Goal: Transaction & Acquisition: Purchase product/service

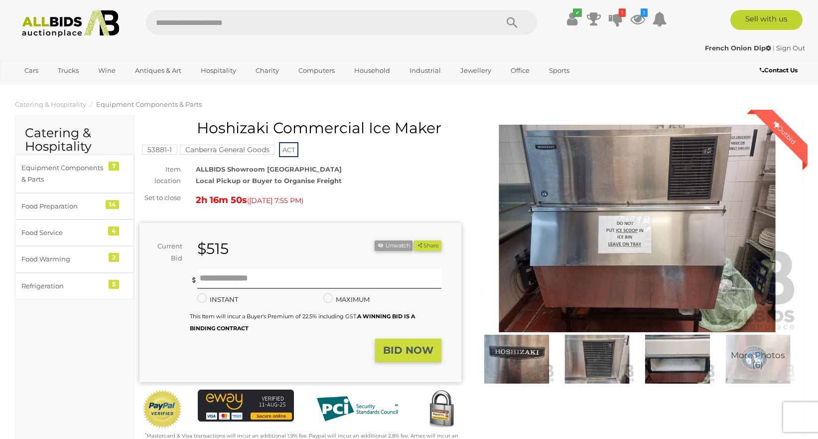
scroll to position [66, 0]
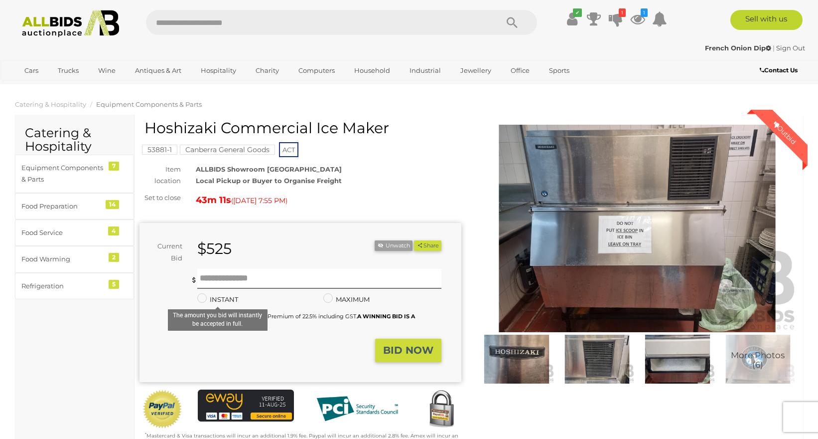
click at [218, 296] on label "INSTANT" at bounding box center [217, 299] width 41 height 11
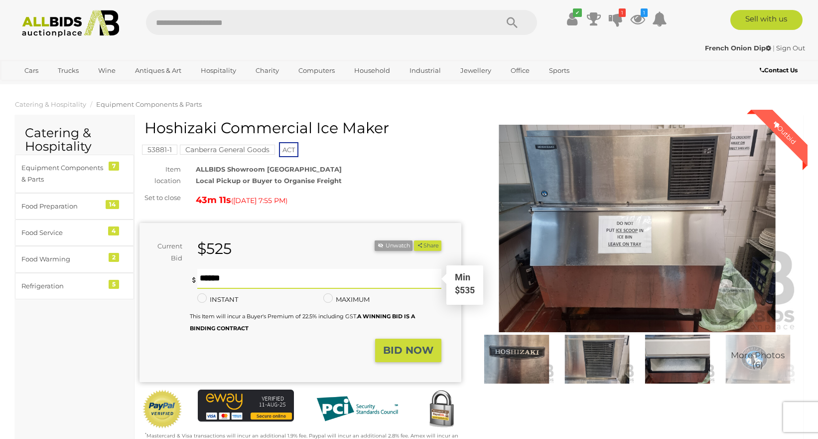
click at [236, 282] on input "text" at bounding box center [319, 279] width 244 height 20
click at [410, 356] on button "BID NOW" at bounding box center [408, 349] width 66 height 23
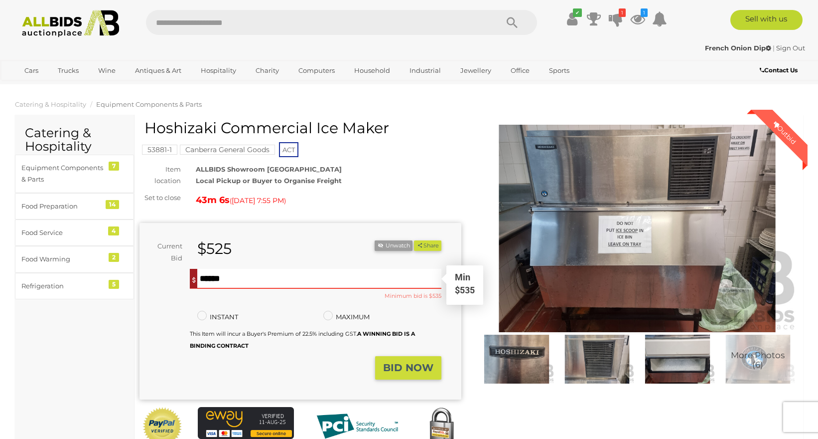
click at [285, 285] on input "***" at bounding box center [319, 279] width 244 height 20
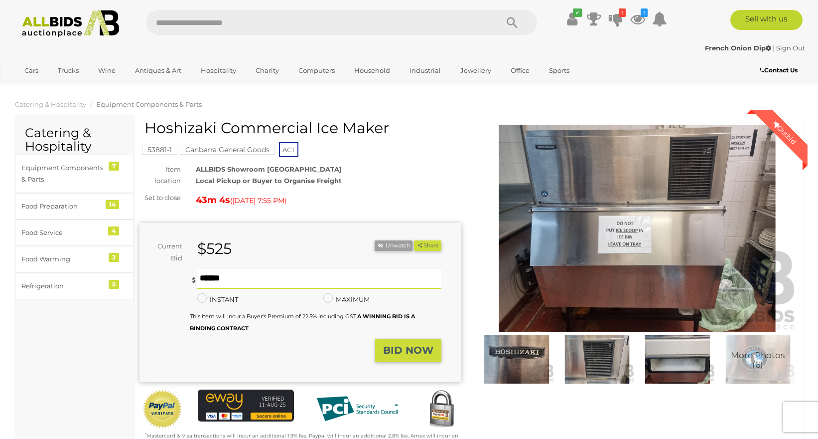
type input "***"
click at [415, 359] on button "BID NOW" at bounding box center [408, 349] width 66 height 23
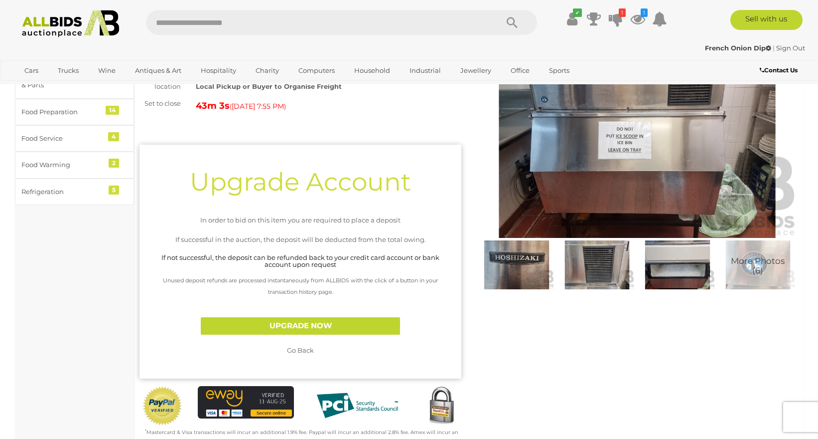
scroll to position [96, 0]
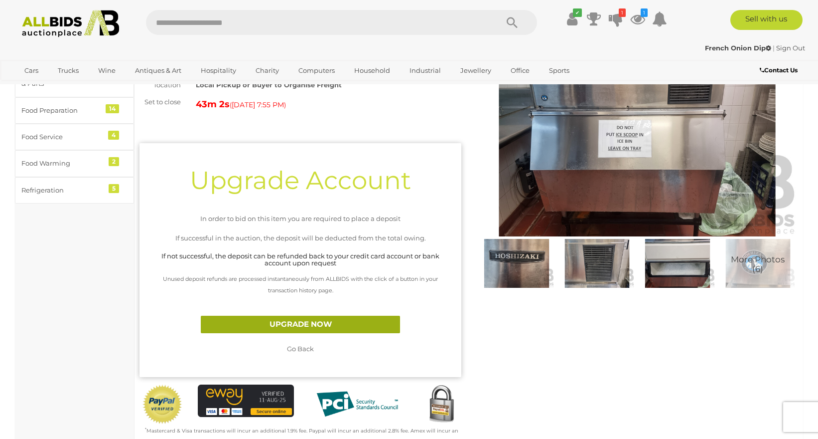
click at [279, 320] on link "UPGRADE NOW" at bounding box center [300, 324] width 199 height 17
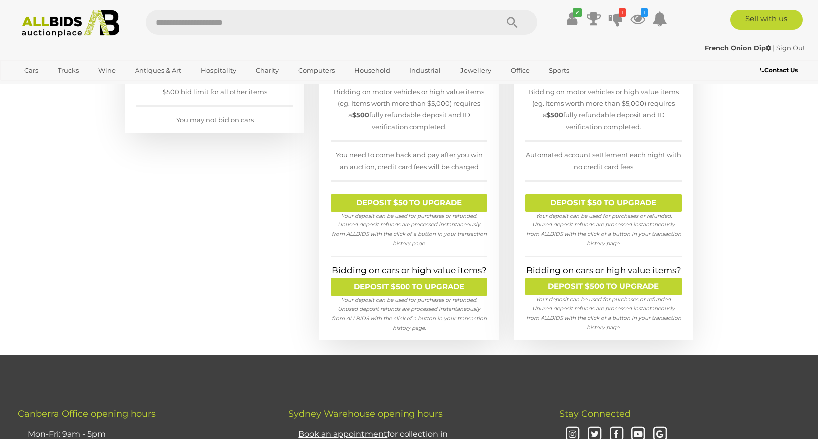
scroll to position [269, 0]
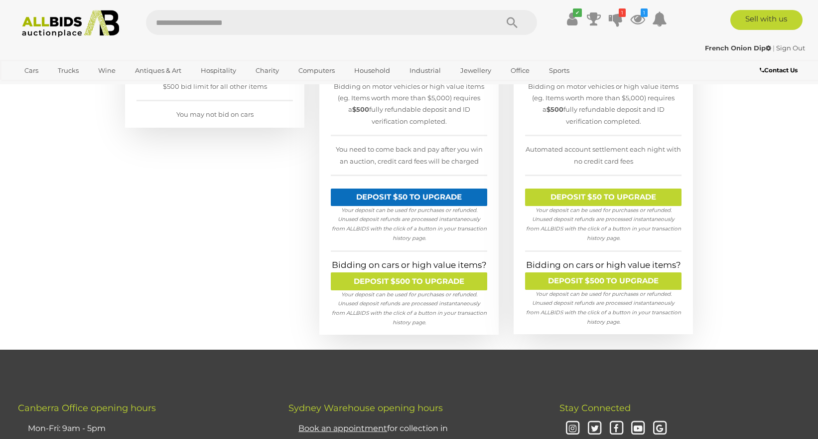
click at [445, 191] on link "DEPOSIT $50 TO UPGRADE" at bounding box center [409, 196] width 157 height 17
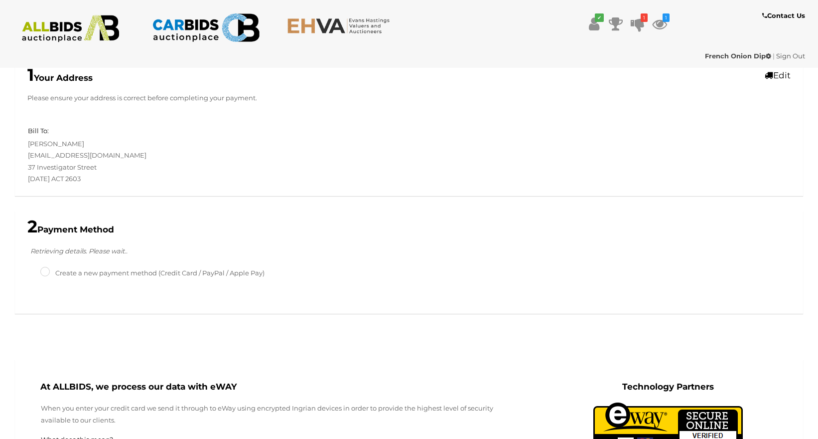
scroll to position [177, 0]
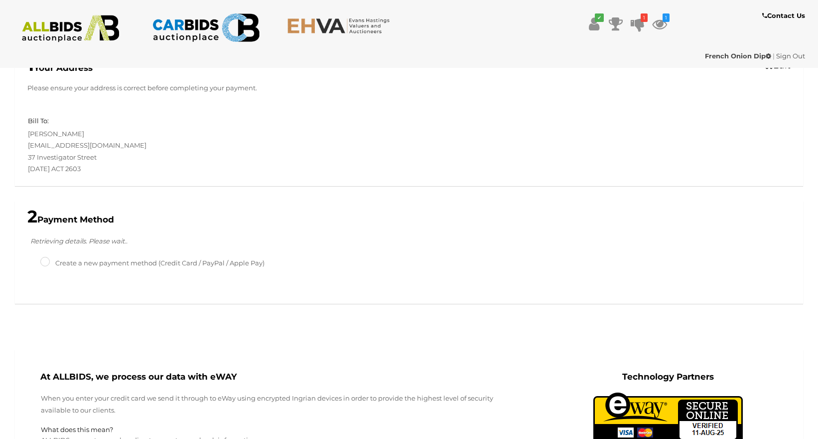
click at [149, 263] on label "Create a new payment method (Credit Card / PayPal / Apple Pay)" at bounding box center [152, 262] width 224 height 11
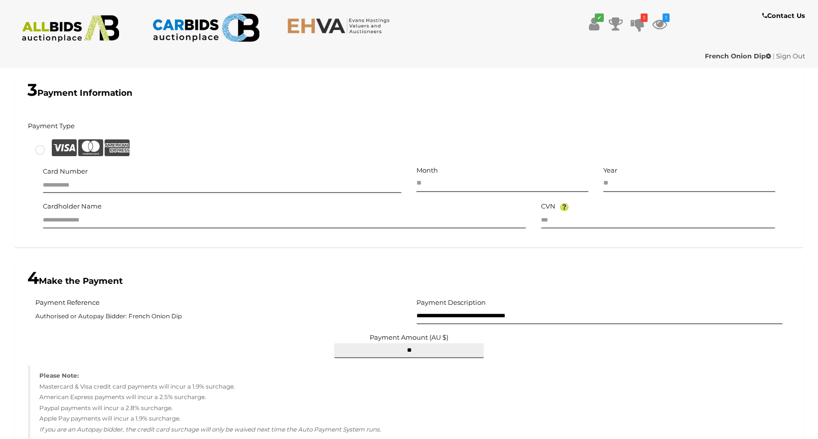
scroll to position [487, 0]
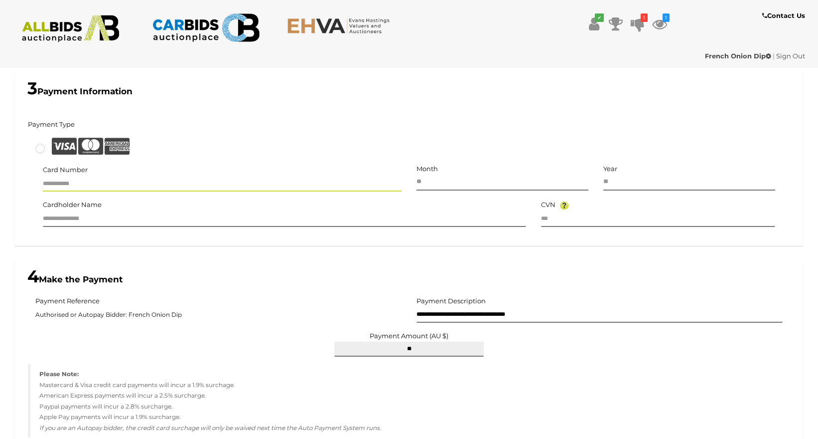
click at [112, 187] on input "text" at bounding box center [222, 183] width 359 height 15
type input "**********"
type input "**"
type input "****"
type input "**********"
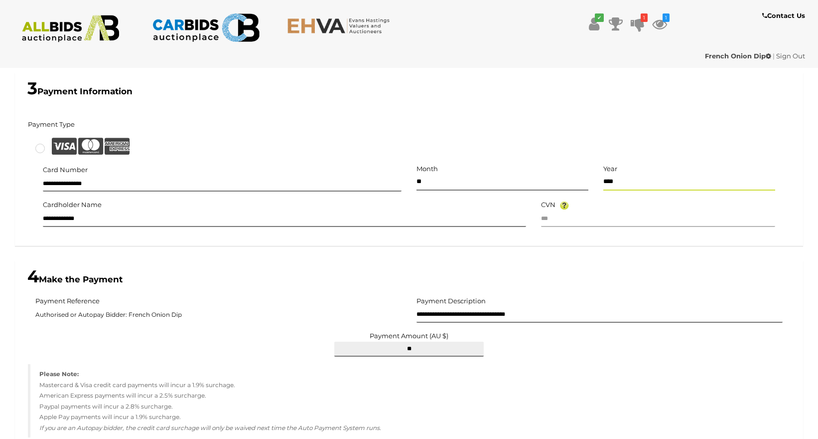
click at [559, 224] on input "text" at bounding box center [658, 219] width 234 height 15
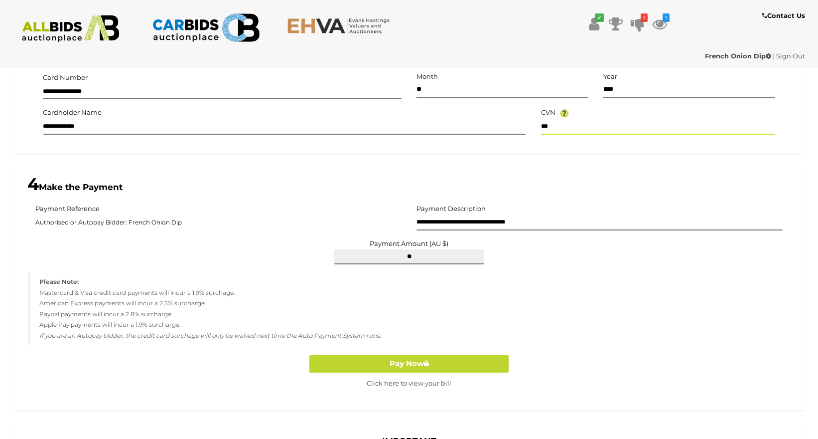
scroll to position [583, 0]
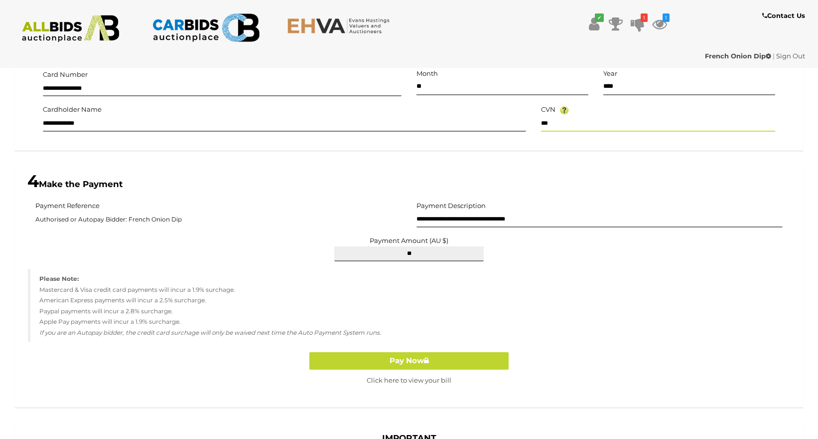
type input "***"
click at [492, 217] on input "**********" at bounding box center [600, 219] width 366 height 15
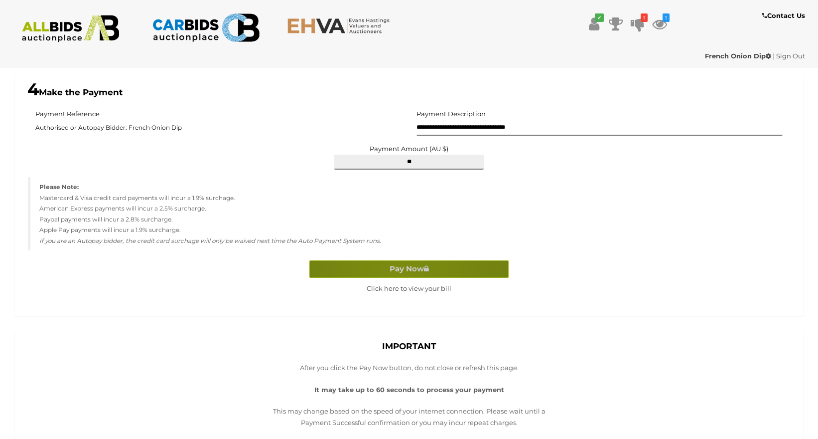
scroll to position [675, 0]
click at [400, 276] on button "Pay Now" at bounding box center [409, 268] width 199 height 17
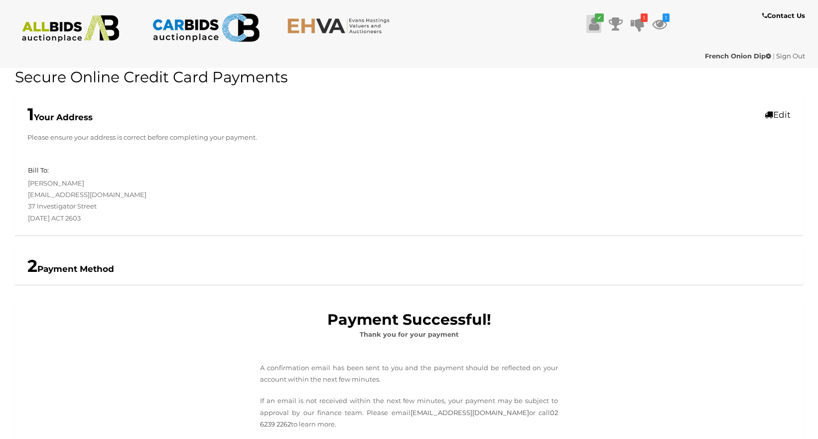
click at [595, 23] on icon at bounding box center [594, 24] width 10 height 18
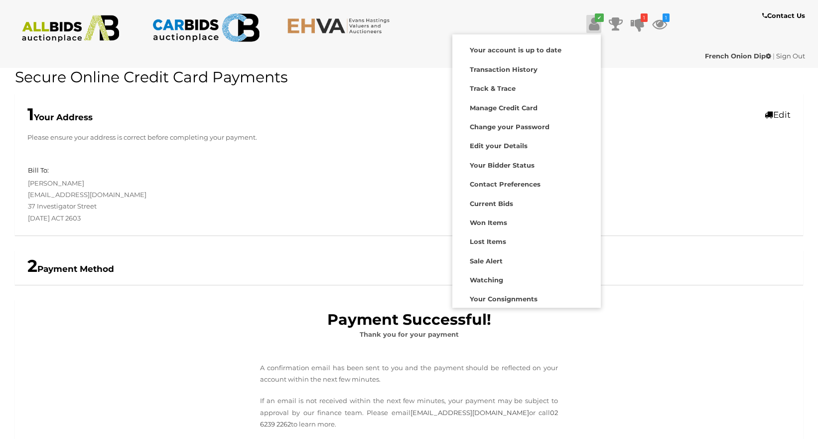
click at [595, 23] on icon at bounding box center [594, 24] width 10 height 18
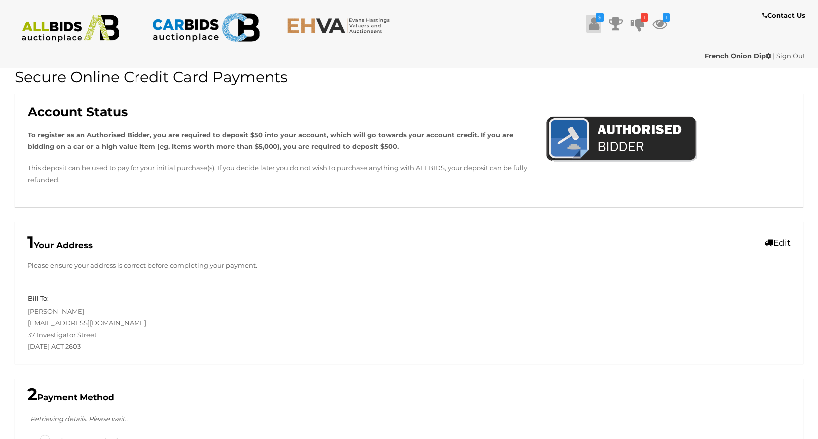
click at [593, 25] on icon at bounding box center [594, 24] width 10 height 18
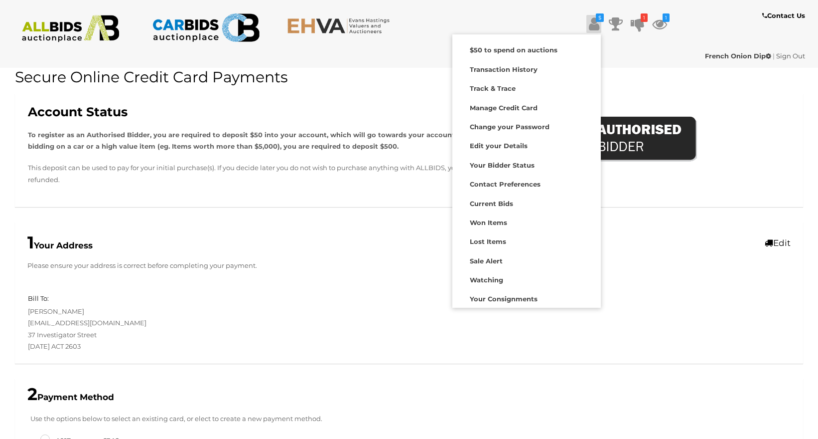
click at [593, 25] on icon at bounding box center [594, 24] width 10 height 18
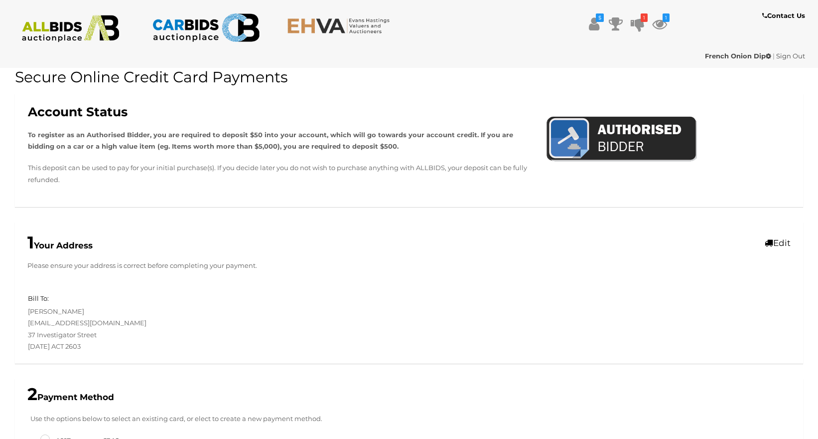
click at [66, 34] on img at bounding box center [70, 28] width 108 height 27
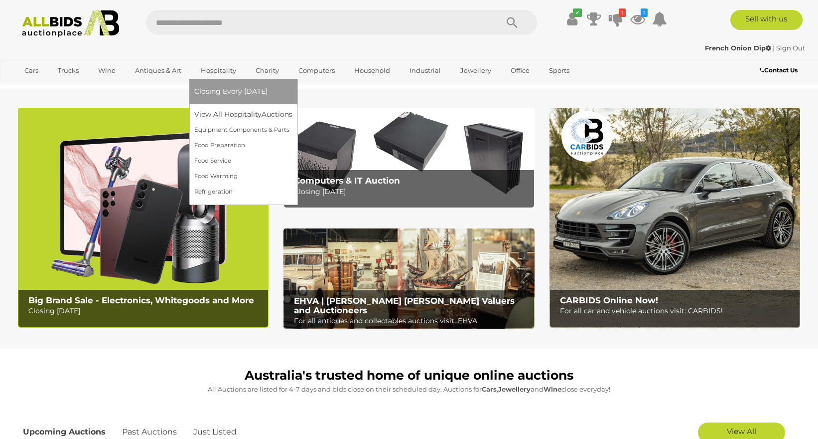
click at [236, 87] on span "Closing Every [DATE]" at bounding box center [230, 91] width 73 height 9
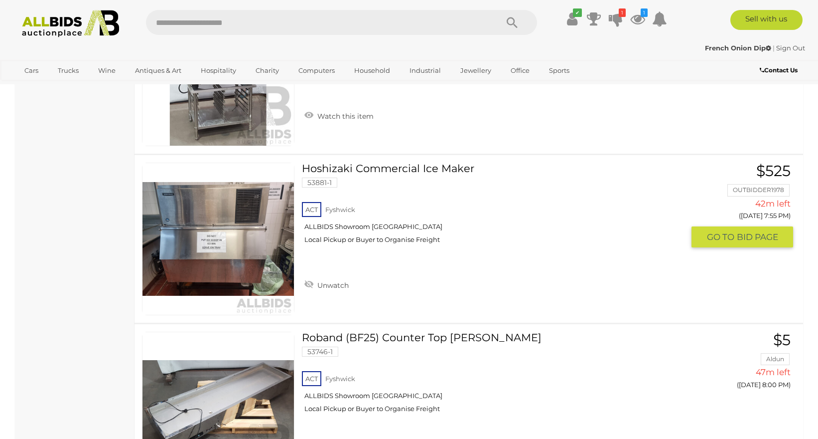
scroll to position [1713, 0]
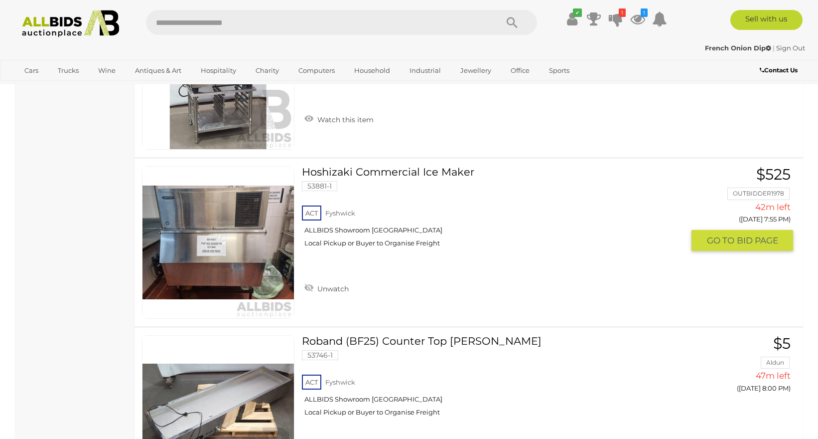
click at [381, 169] on link "Hoshizaki Commercial Ice Maker 53881-1 ACT Fyshwick ALLBIDS Showroom Fyshwick" at bounding box center [497, 210] width 375 height 89
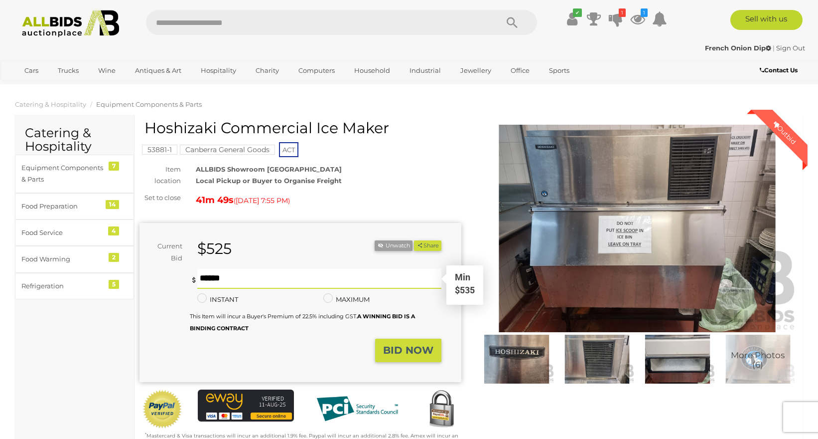
click at [249, 278] on input "text" at bounding box center [319, 279] width 244 height 20
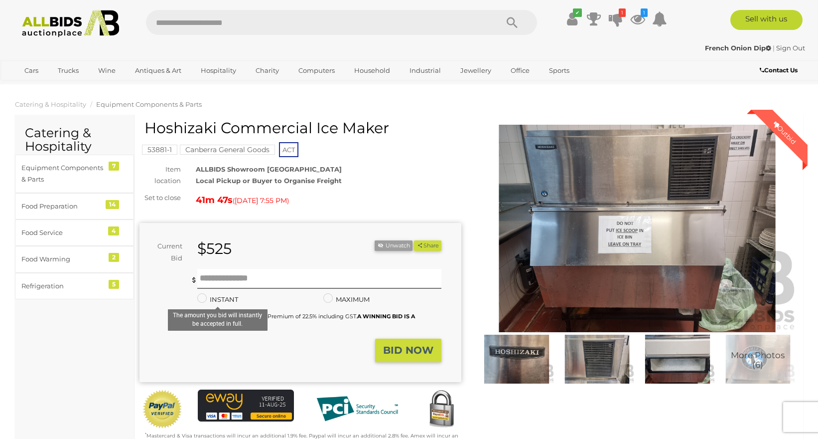
click at [225, 296] on label "INSTANT" at bounding box center [217, 299] width 41 height 11
click at [245, 274] on input "text" at bounding box center [319, 279] width 244 height 20
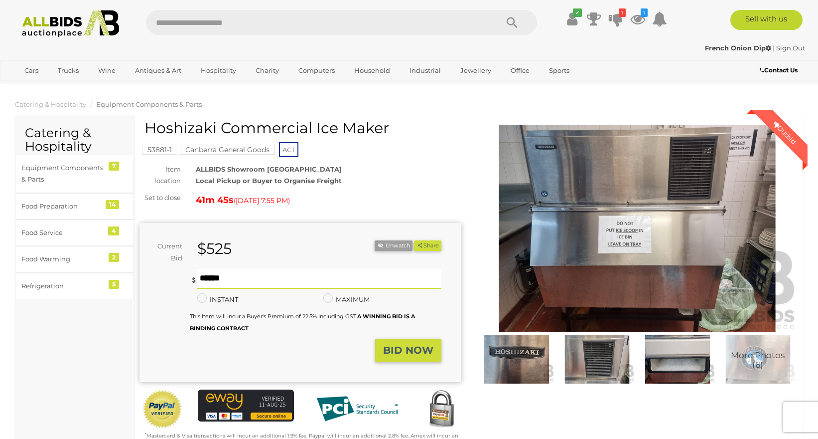
type input "***"
click at [424, 349] on strong "BID NOW" at bounding box center [408, 350] width 50 height 12
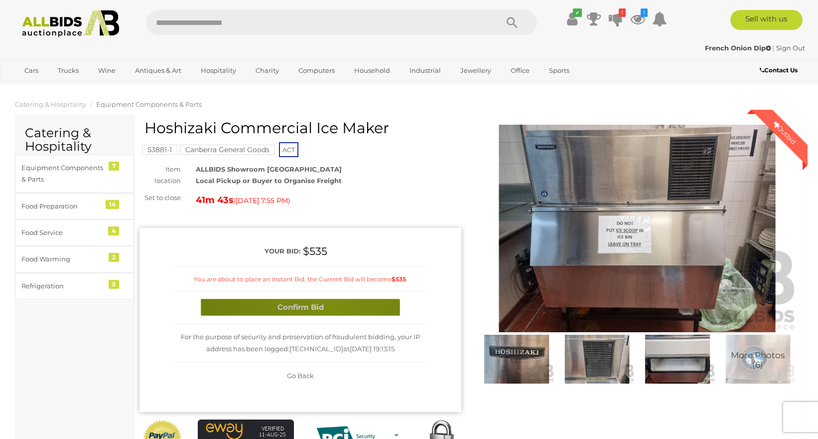
click at [332, 309] on button "Confirm Bid" at bounding box center [300, 307] width 199 height 17
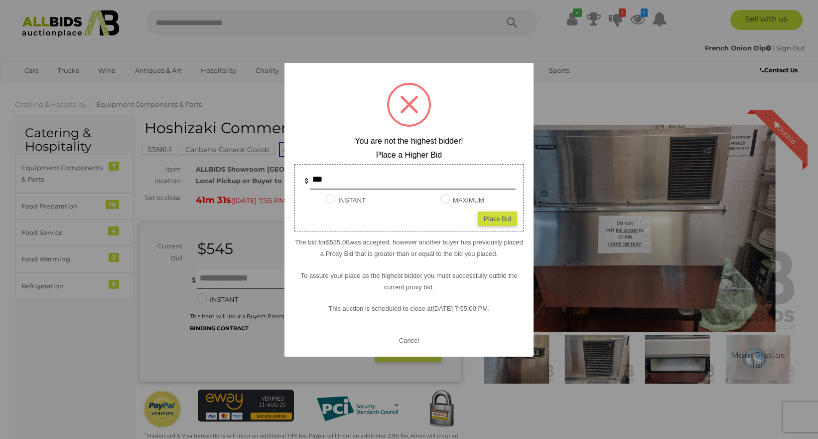
click at [248, 233] on div at bounding box center [409, 219] width 818 height 439
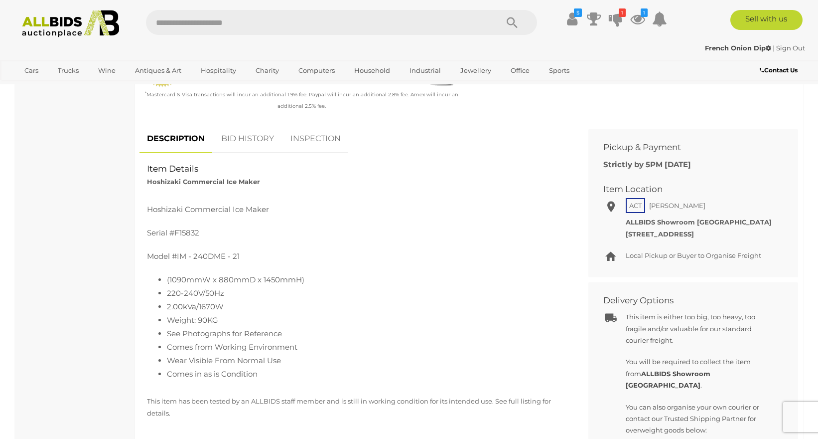
scroll to position [331, 0]
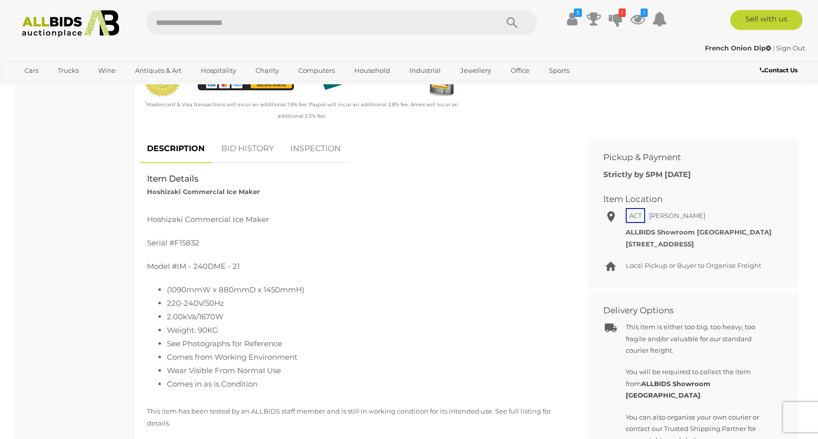
click at [249, 157] on link "BID HISTORY" at bounding box center [248, 148] width 68 height 29
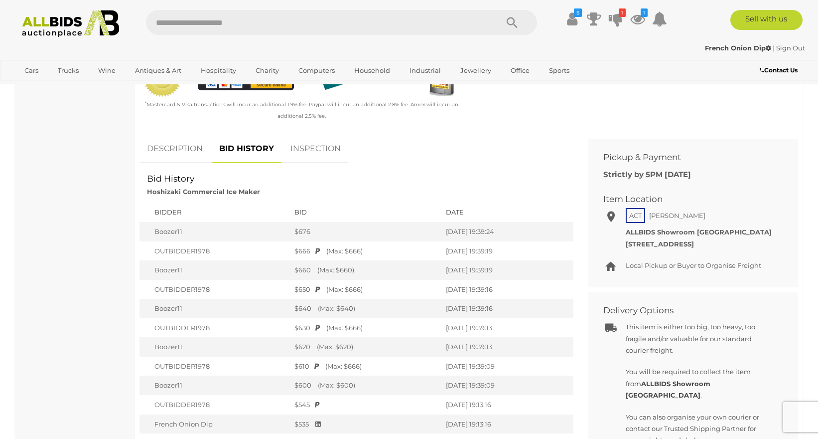
click at [174, 146] on link "DESCRIPTION" at bounding box center [175, 148] width 71 height 29
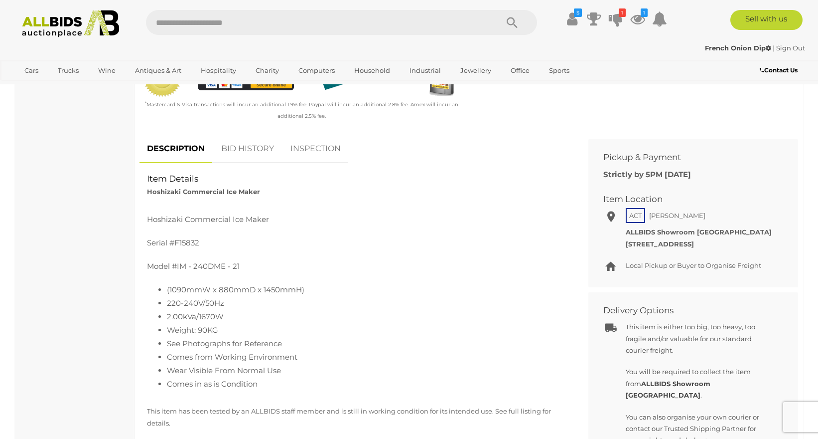
scroll to position [0, 0]
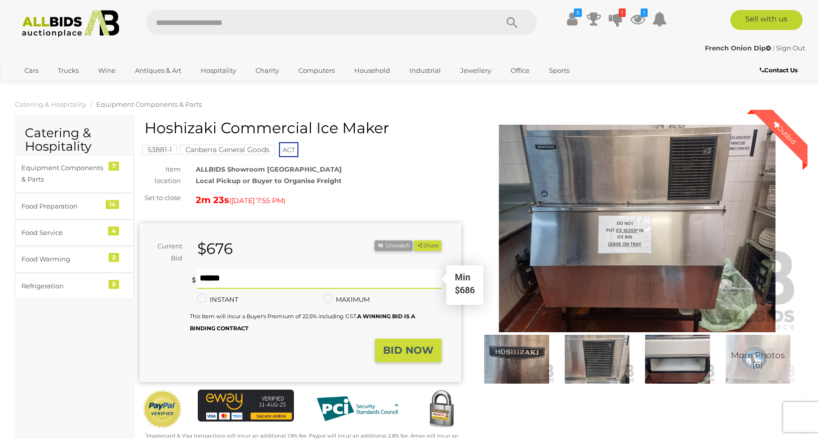
click at [250, 272] on input "text" at bounding box center [319, 279] width 244 height 20
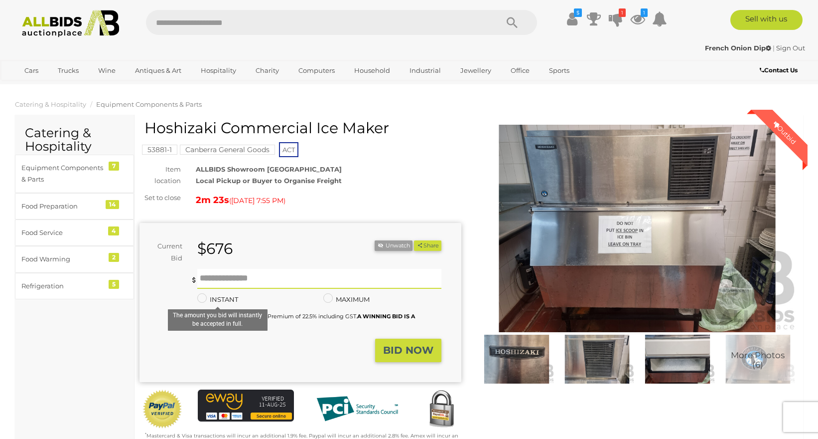
click at [224, 302] on label "INSTANT" at bounding box center [217, 299] width 41 height 11
click at [250, 276] on input "text" at bounding box center [319, 279] width 244 height 20
type input "***"
click at [411, 343] on button "BID NOW" at bounding box center [408, 349] width 66 height 23
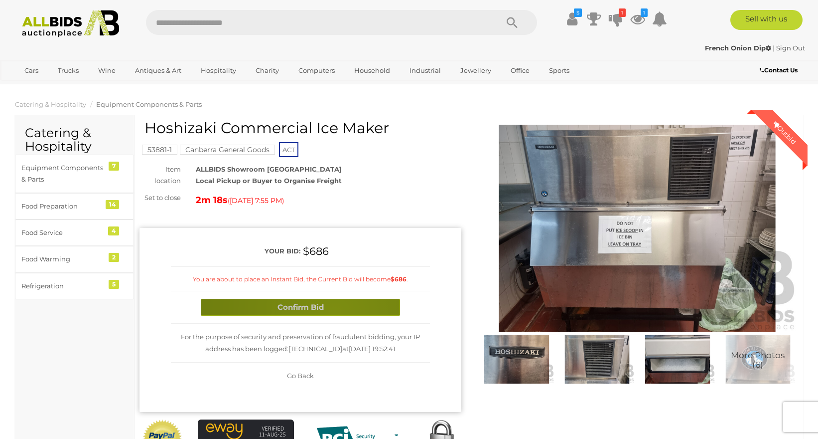
click at [334, 312] on button "Confirm Bid" at bounding box center [300, 307] width 199 height 17
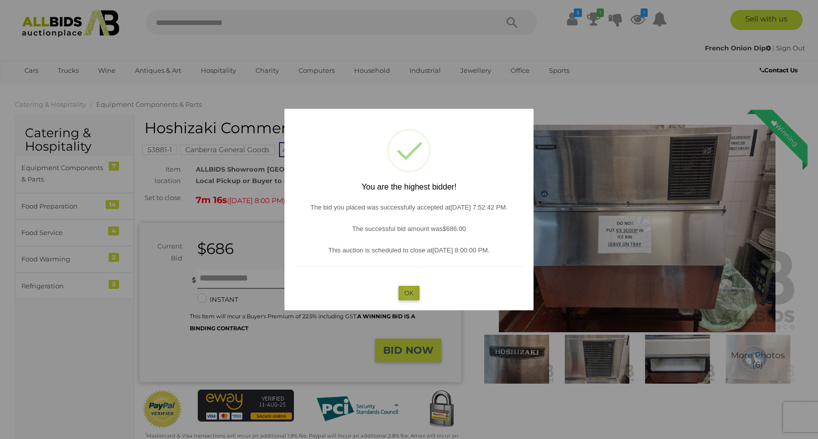
click at [409, 292] on button "OK" at bounding box center [409, 293] width 21 height 14
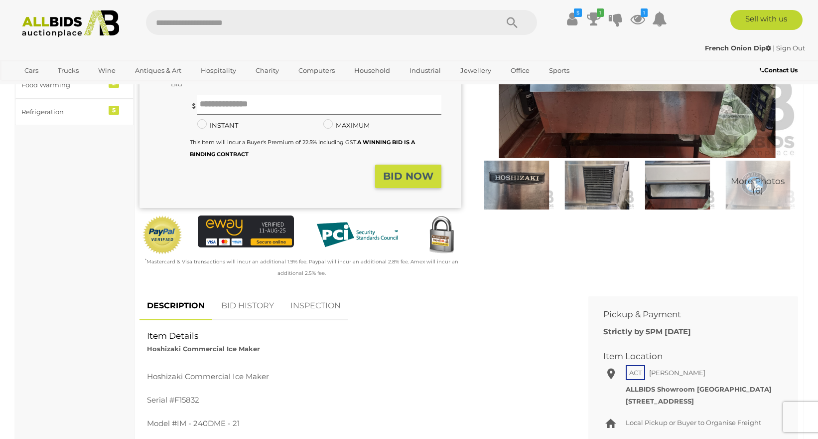
click at [246, 302] on link "BID HISTORY" at bounding box center [248, 305] width 68 height 29
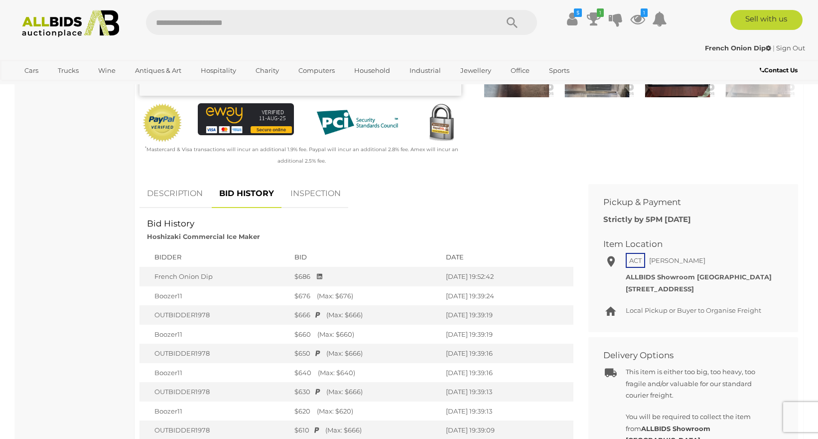
scroll to position [285, 0]
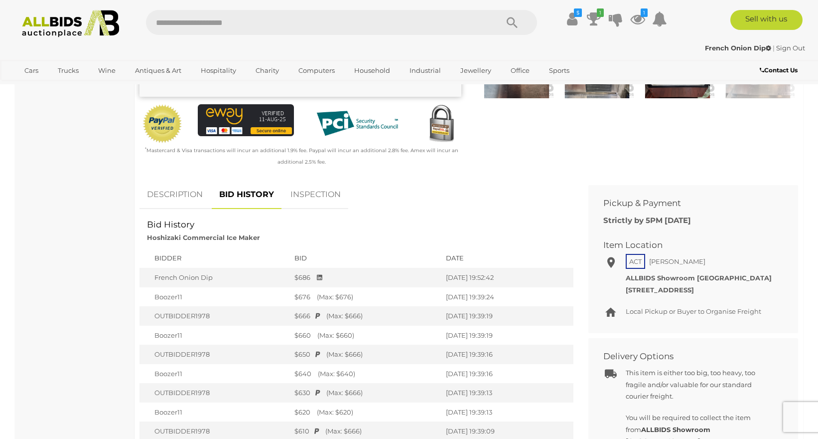
click at [169, 196] on link "DESCRIPTION" at bounding box center [175, 194] width 71 height 29
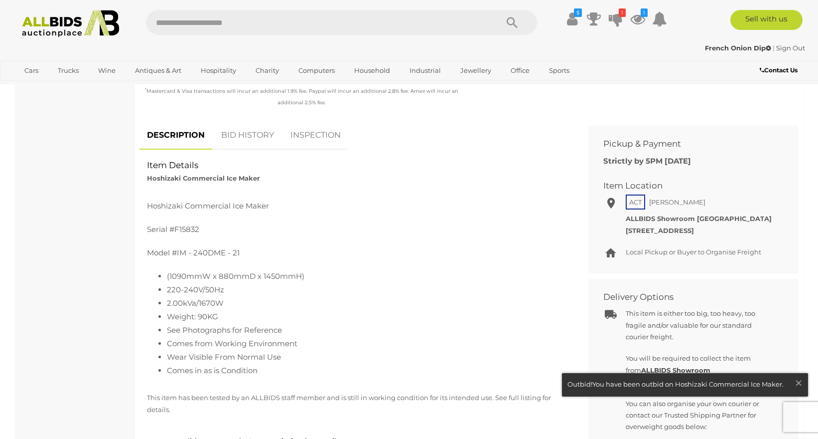
scroll to position [344, 0]
click at [243, 135] on link "BID HISTORY" at bounding box center [248, 135] width 68 height 29
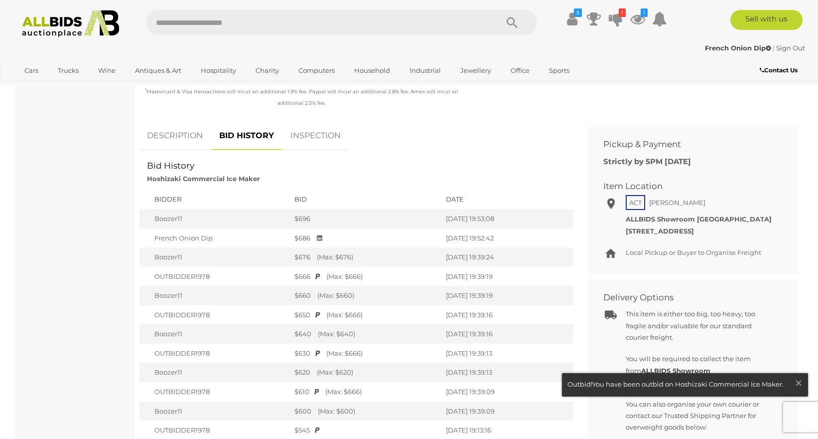
click at [165, 135] on link "DESCRIPTION" at bounding box center [175, 135] width 71 height 29
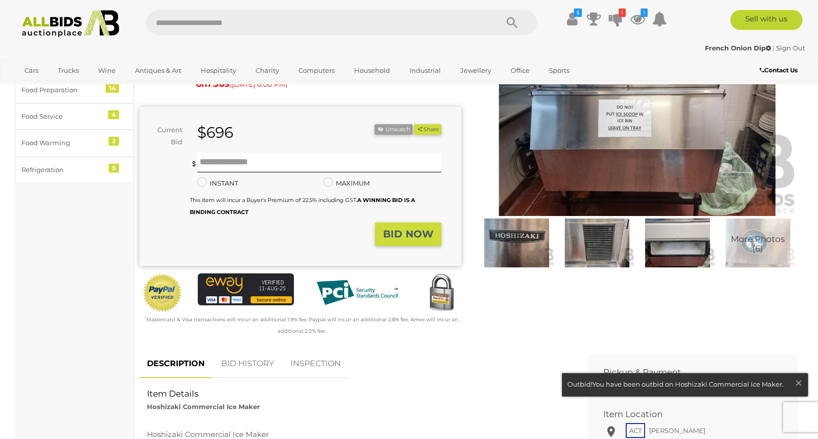
scroll to position [0, 0]
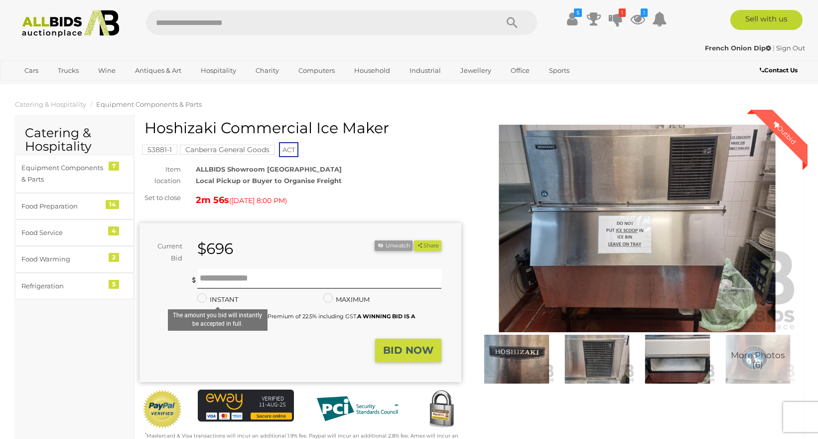
click at [219, 297] on label "INSTANT" at bounding box center [217, 299] width 41 height 11
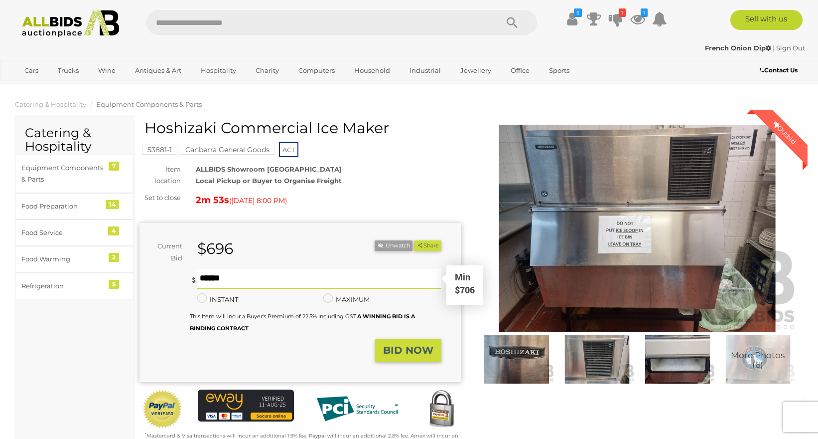
click at [234, 271] on input "text" at bounding box center [319, 279] width 244 height 20
type input "***"
click at [400, 349] on strong "BID NOW" at bounding box center [408, 350] width 50 height 12
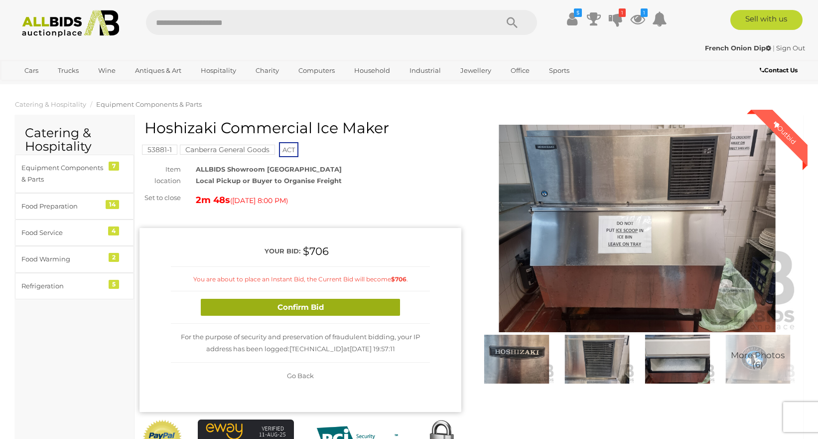
click at [336, 304] on button "Confirm Bid" at bounding box center [300, 307] width 199 height 17
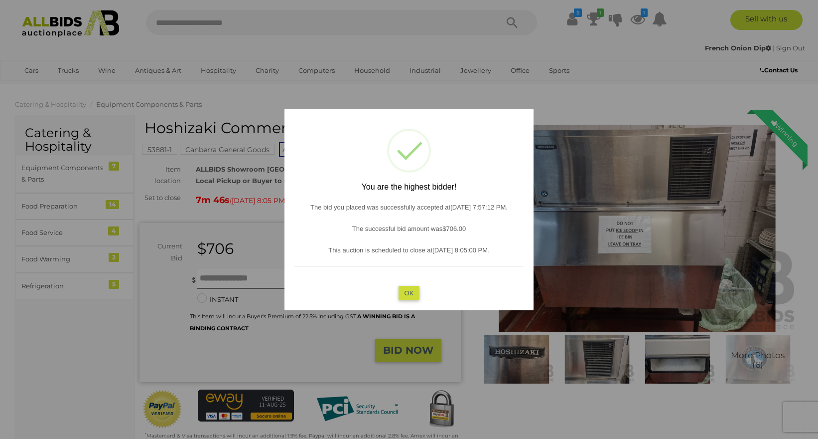
click at [404, 289] on button "OK" at bounding box center [409, 293] width 21 height 14
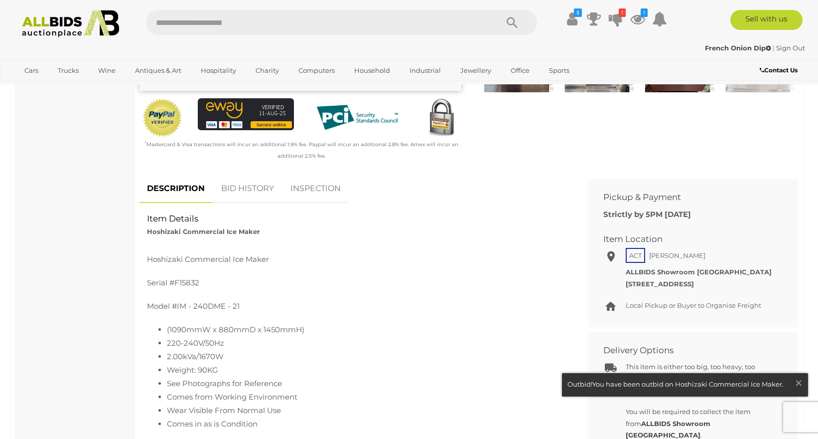
scroll to position [292, 0]
click at [241, 180] on link "BID HISTORY" at bounding box center [248, 187] width 68 height 29
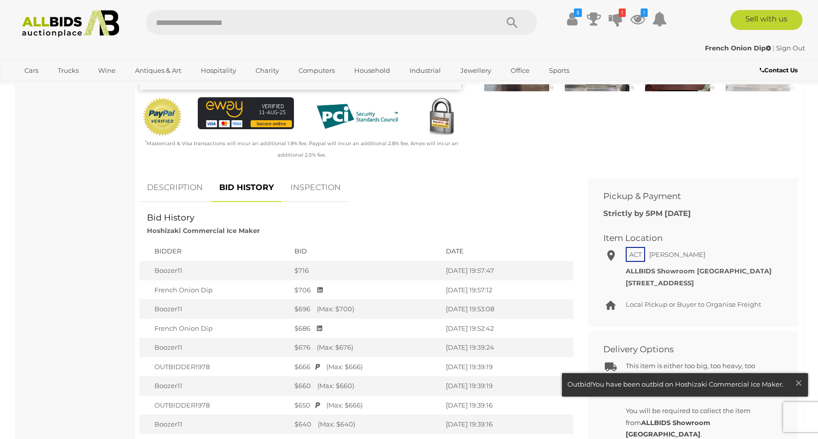
click at [189, 190] on link "DESCRIPTION" at bounding box center [175, 187] width 71 height 29
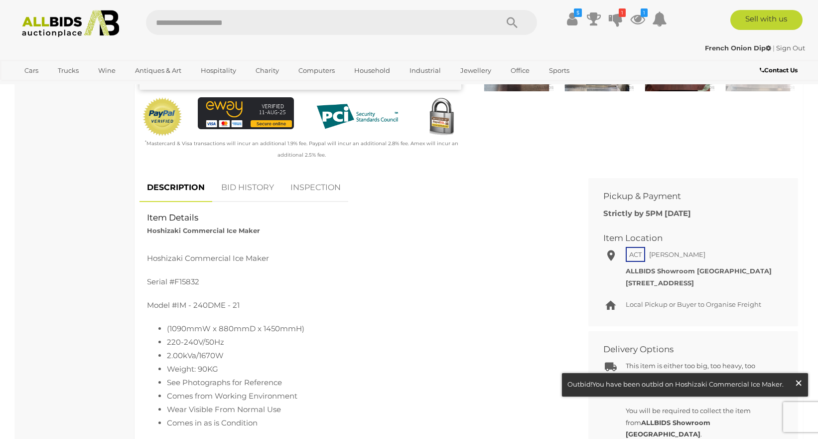
click at [801, 382] on span "×" at bounding box center [799, 382] width 9 height 19
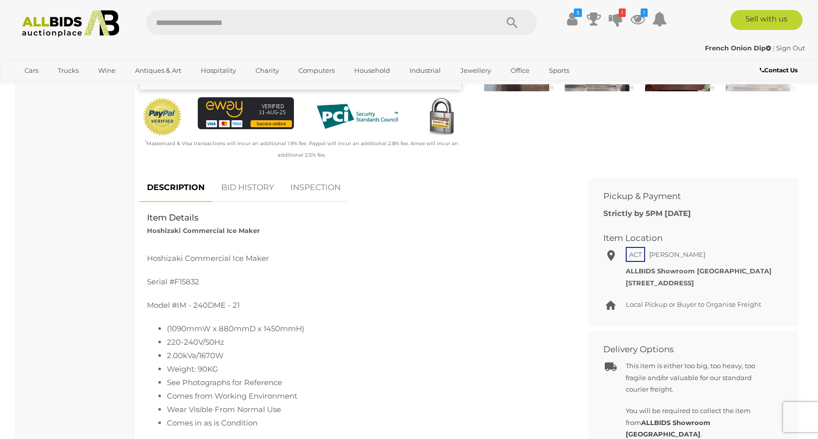
scroll to position [0, 0]
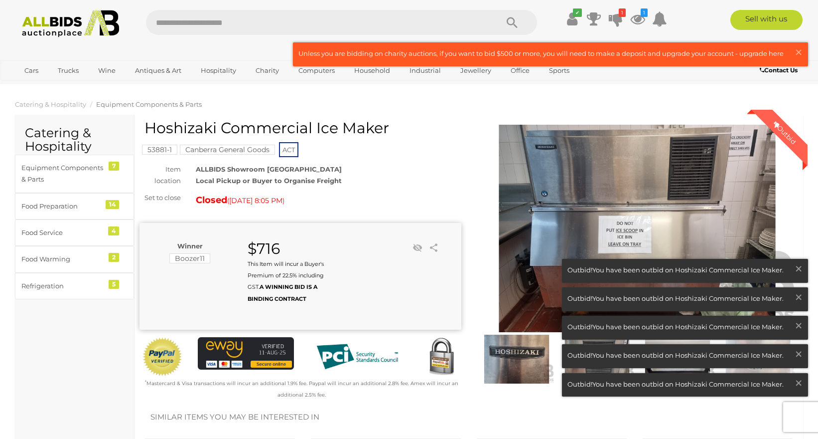
click at [325, 200] on div "Closed ( [DATE] 8:05 PM )" at bounding box center [329, 200] width 266 height 16
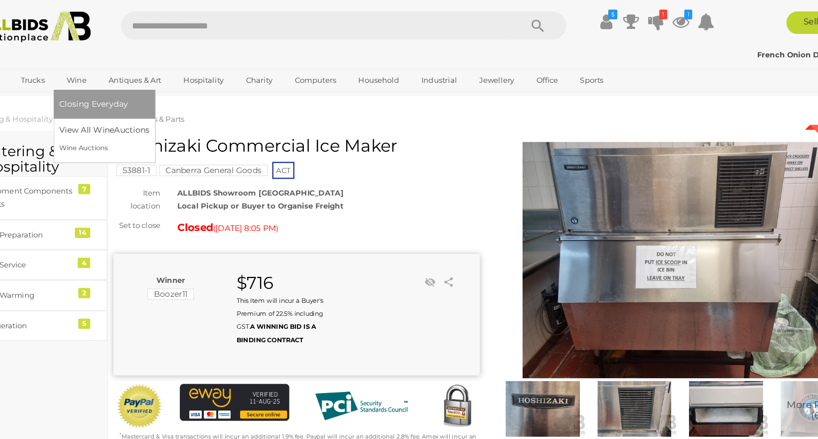
click at [118, 99] on li "Closing Everyday" at bounding box center [131, 91] width 89 height 25
click at [116, 91] on span "Closing Everyday" at bounding box center [122, 91] width 60 height 9
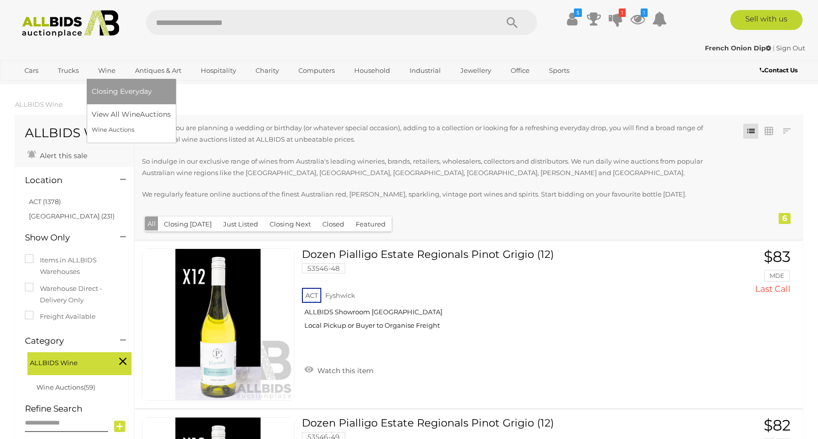
click at [110, 88] on span "Closing Everyday" at bounding box center [122, 91] width 60 height 9
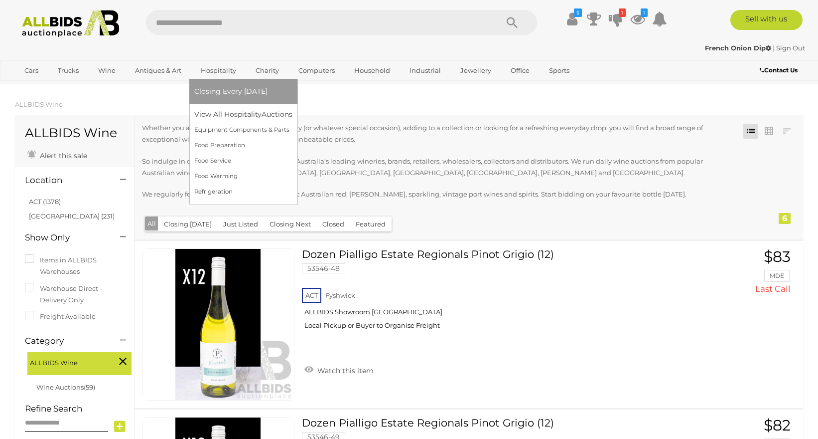
click at [226, 90] on span "Closing Every [DATE]" at bounding box center [230, 91] width 73 height 9
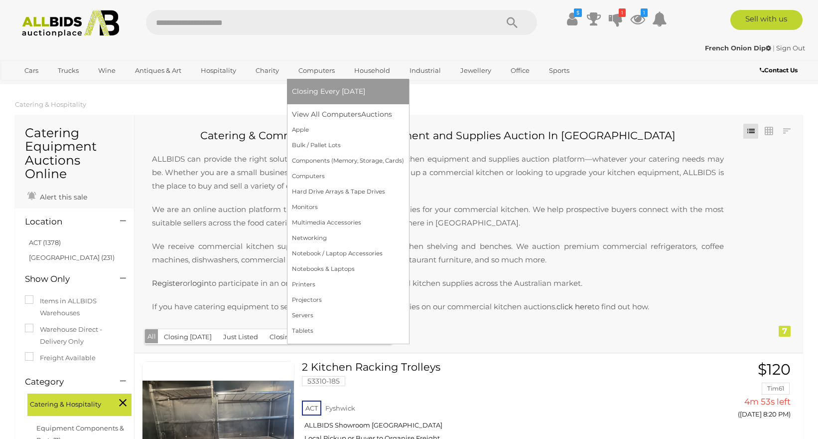
click at [316, 89] on span "Closing Every [DATE]" at bounding box center [328, 91] width 73 height 9
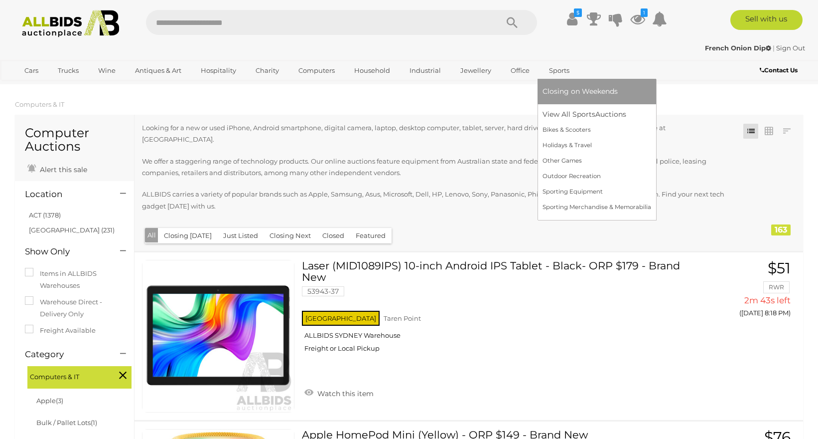
click at [556, 87] on span "Closing on Weekends" at bounding box center [580, 91] width 75 height 9
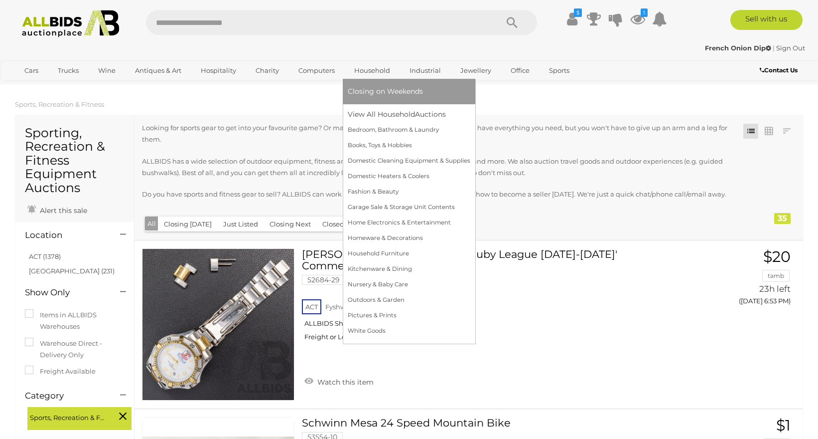
click at [366, 87] on link "Closing on Weekends" at bounding box center [409, 91] width 123 height 15
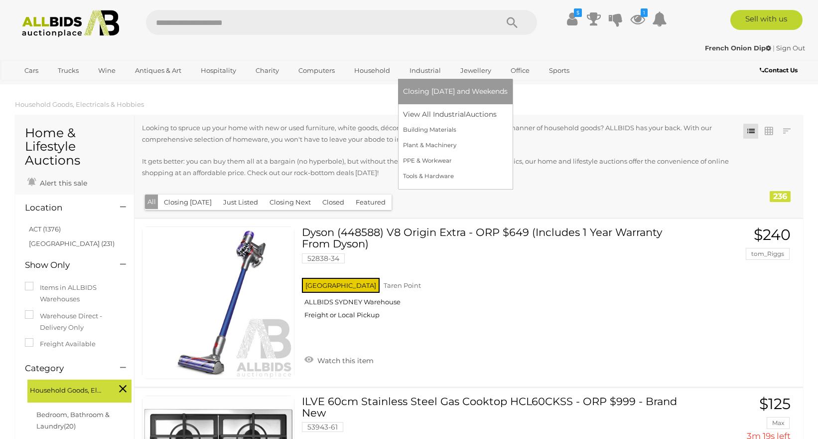
click at [435, 88] on span "Closing [DATE] and Weekends" at bounding box center [455, 91] width 105 height 9
